Goal: Find specific page/section: Find specific page/section

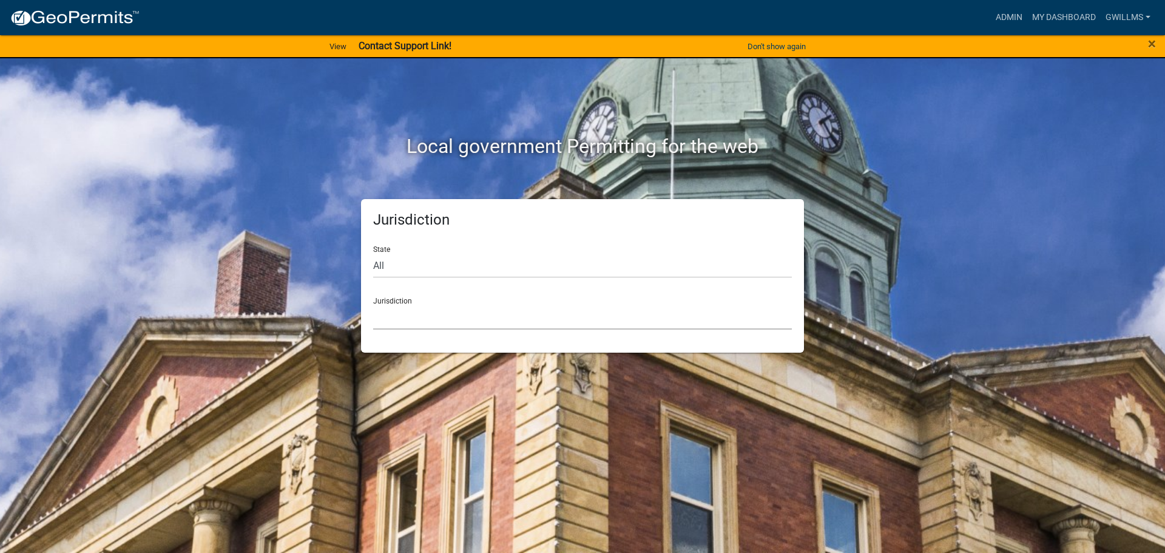
click at [476, 314] on select "[GEOGRAPHIC_DATA], [US_STATE] [GEOGRAPHIC_DATA], [US_STATE][PERSON_NAME][GEOGRA…" at bounding box center [582, 317] width 419 height 25
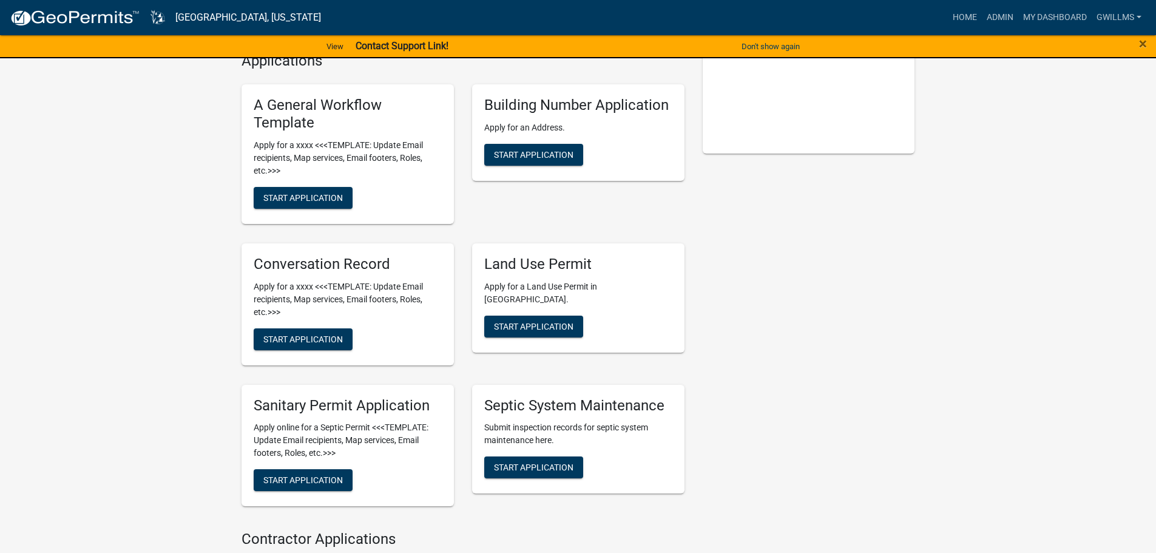
scroll to position [364, 0]
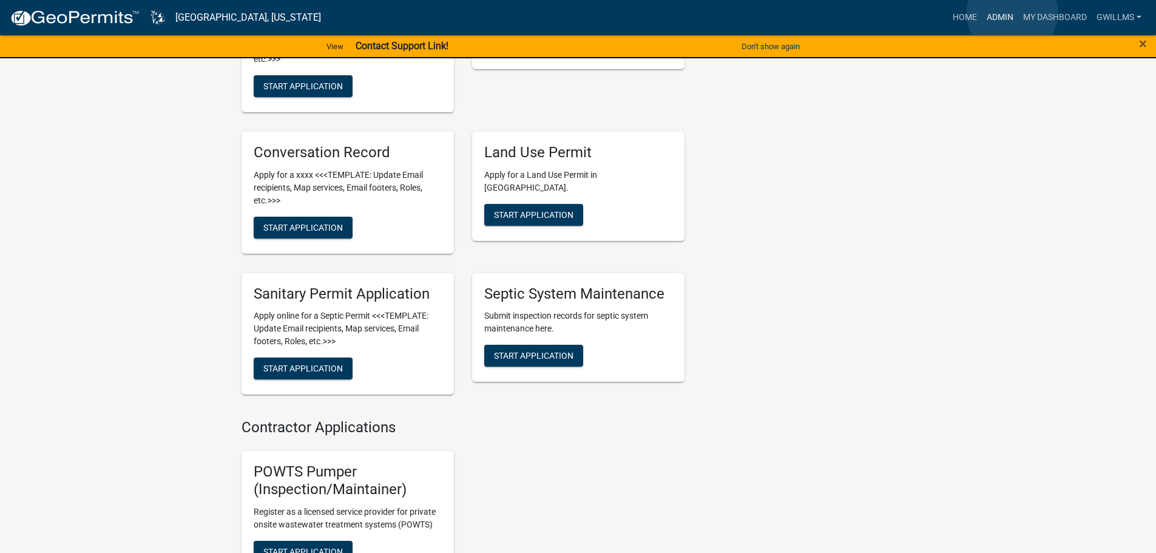
click at [1012, 13] on link "Admin" at bounding box center [1000, 17] width 36 height 23
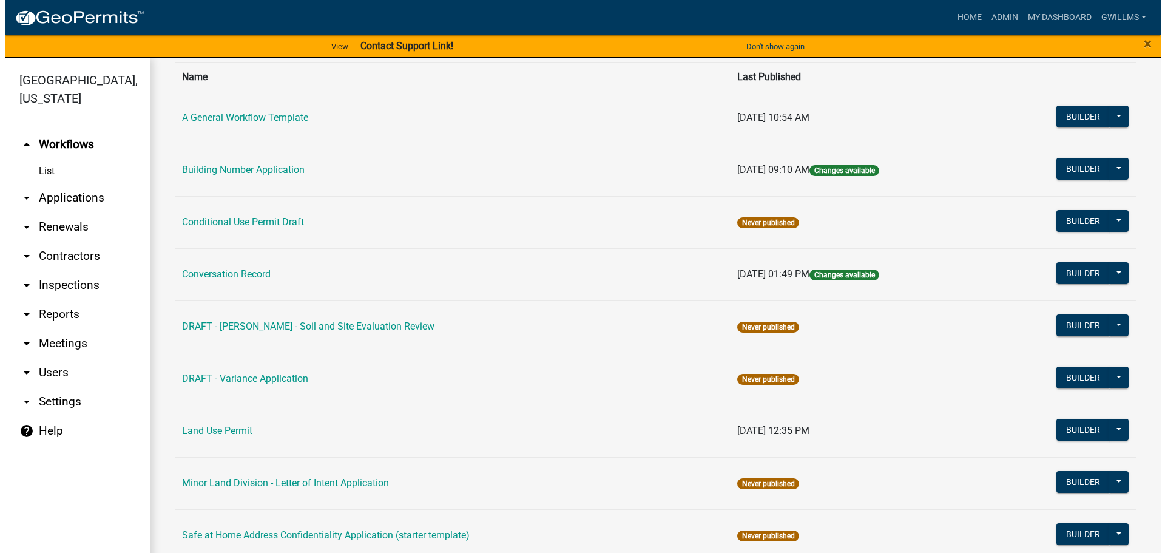
scroll to position [303, 0]
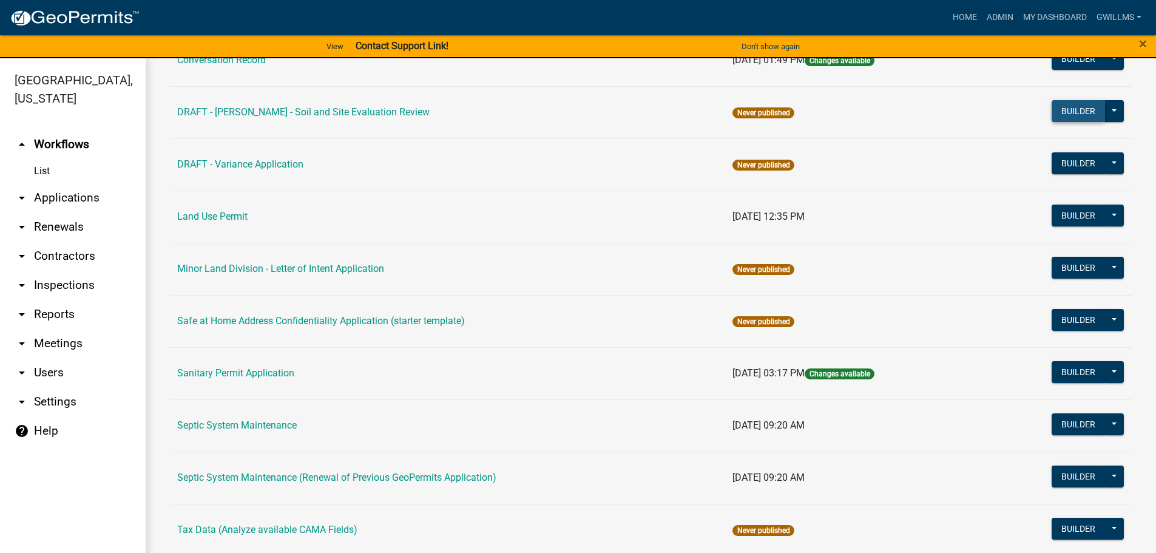
click at [1069, 115] on button "Builder" at bounding box center [1078, 111] width 53 height 22
